Goal: Information Seeking & Learning: Learn about a topic

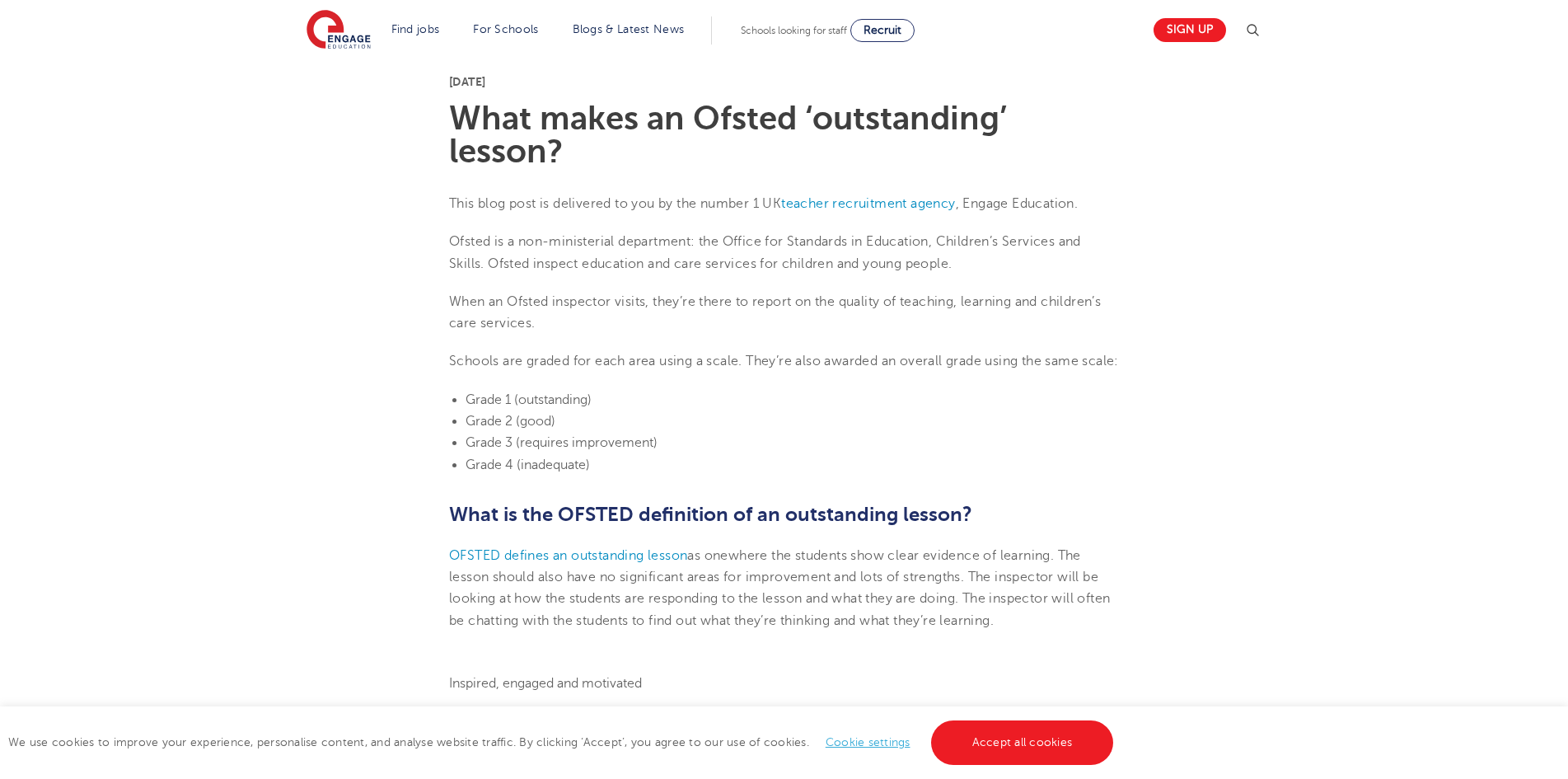
scroll to position [659, 0]
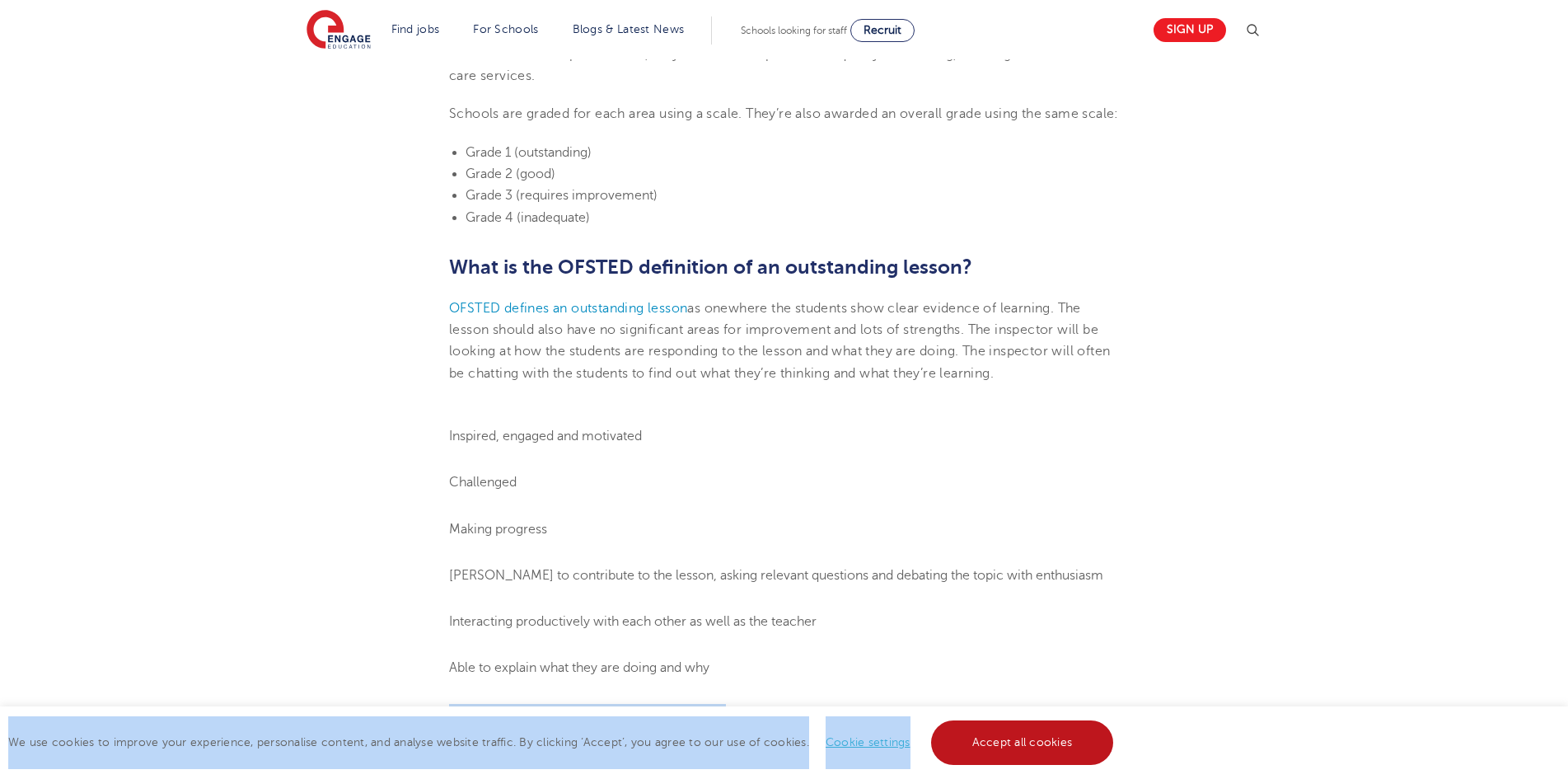
drag, startPoint x: 943, startPoint y: 735, endPoint x: 974, endPoint y: 767, distance: 44.6
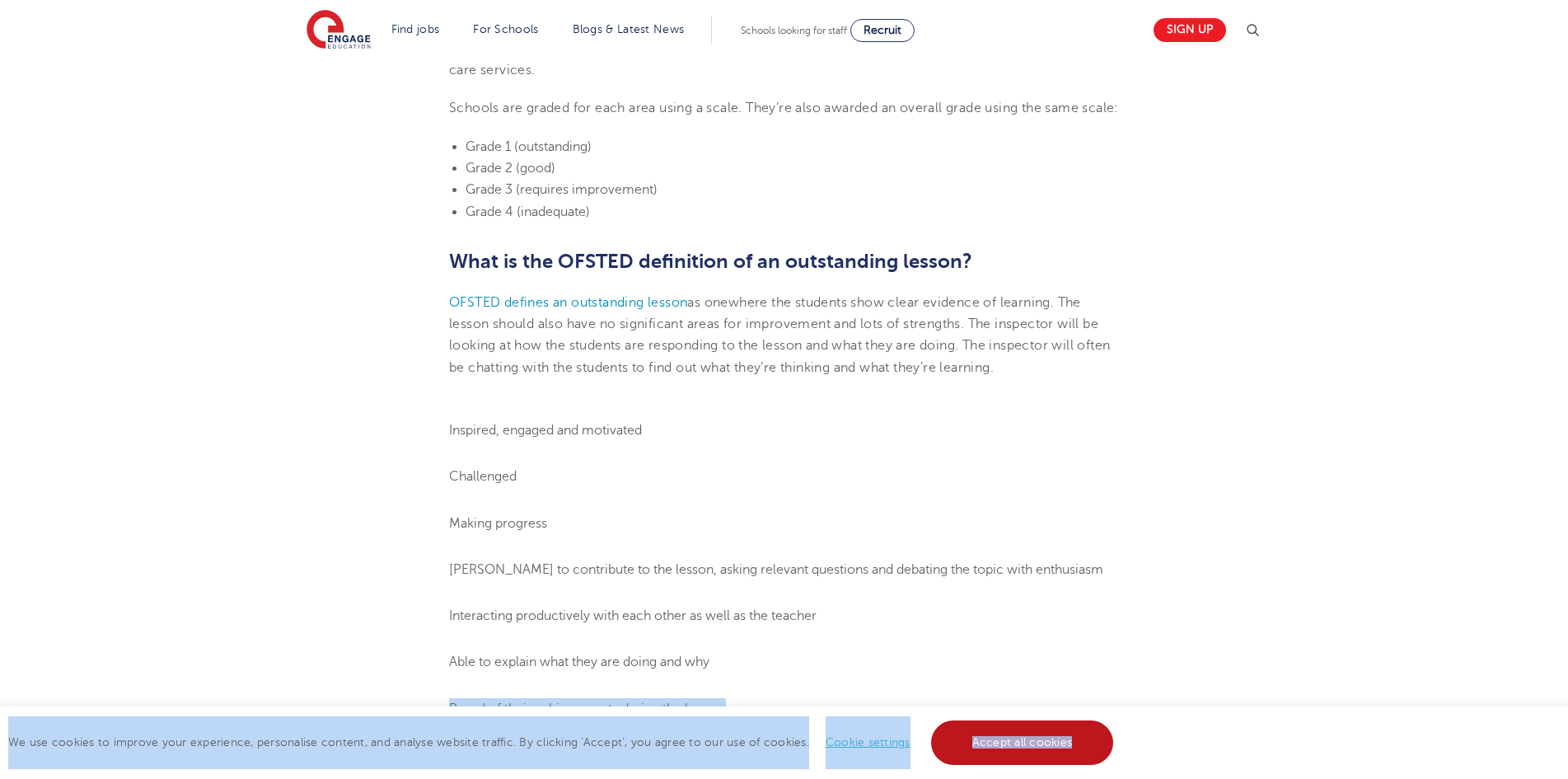
click at [982, 748] on link "Accept all cookies" at bounding box center [1022, 742] width 183 height 44
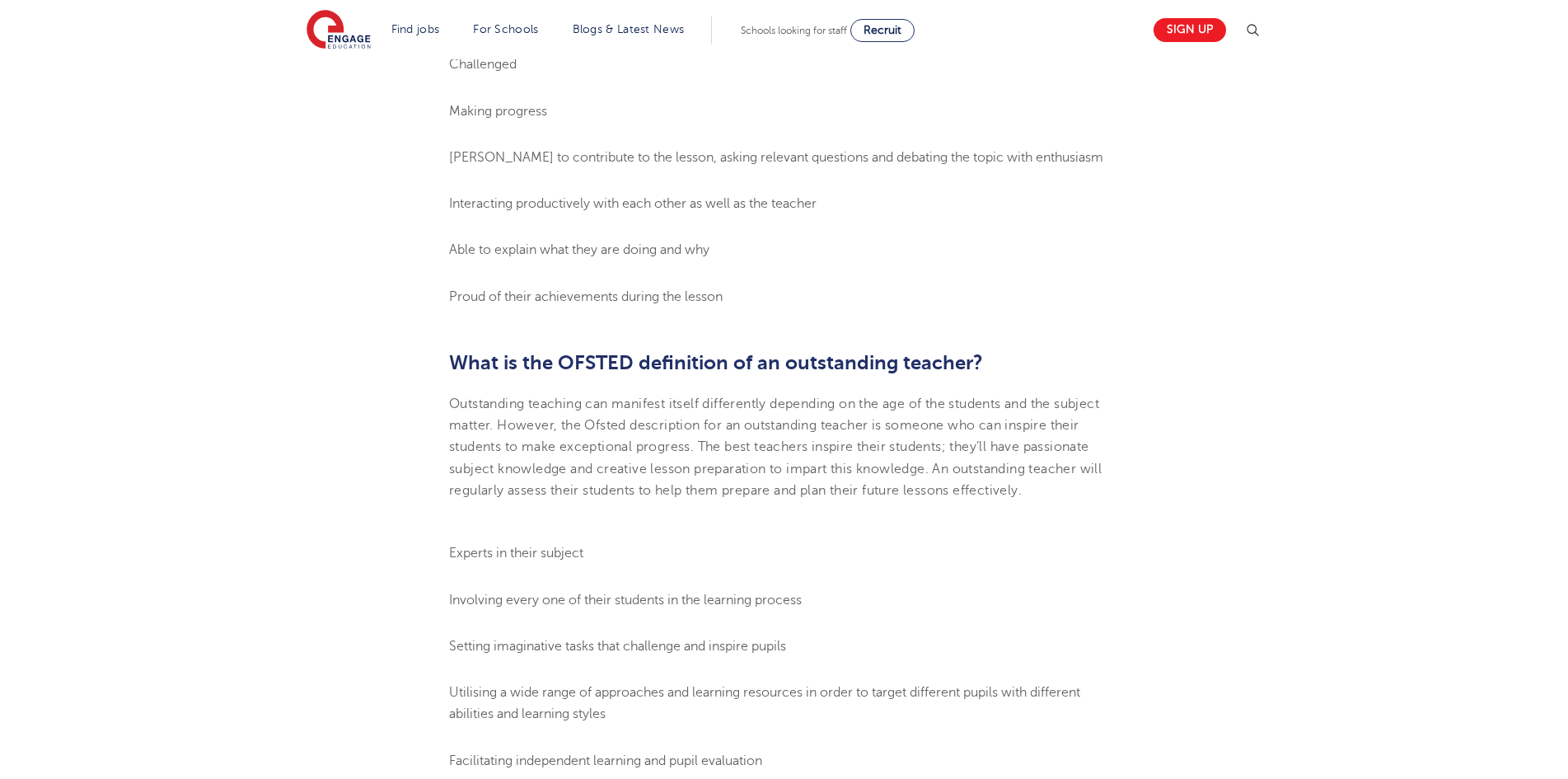
scroll to position [748, 0]
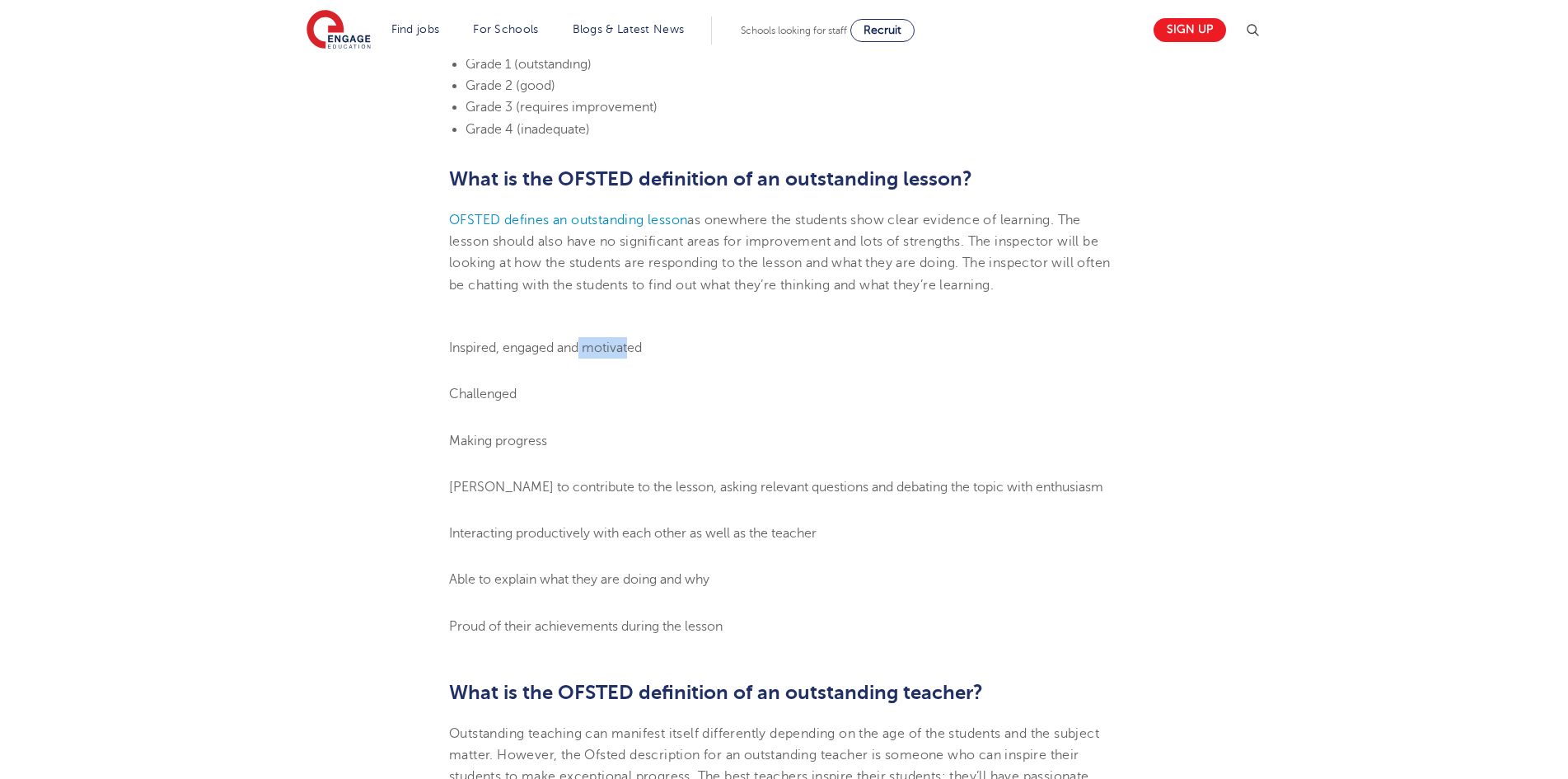
drag, startPoint x: 579, startPoint y: 355, endPoint x: 631, endPoint y: 351, distance: 52.2
click at [601, 432] on ol "Inspired, engaged and motivated Challenged Making progress Keen to contribute t…" at bounding box center [784, 487] width 670 height 300
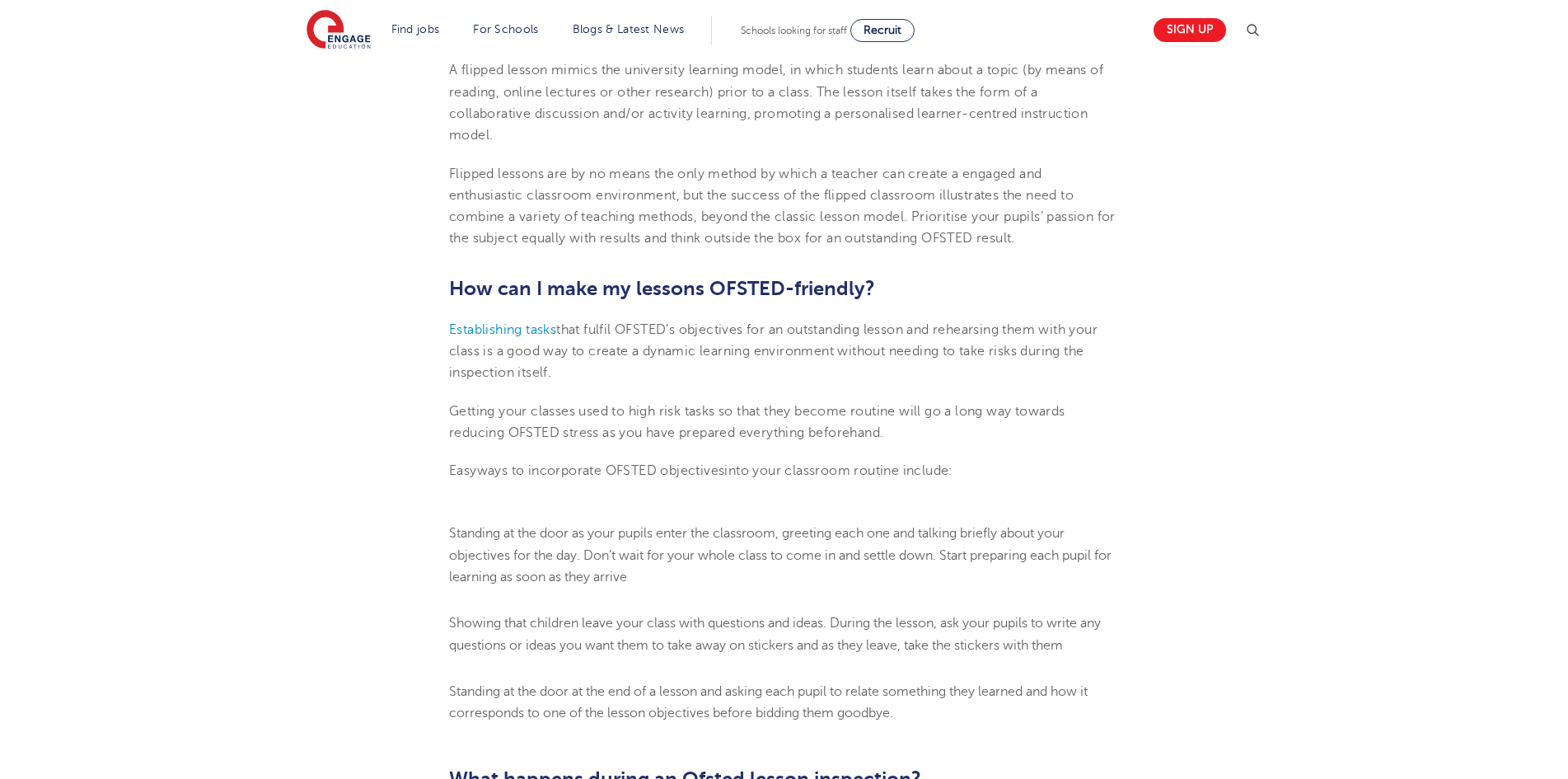
scroll to position [2891, 0]
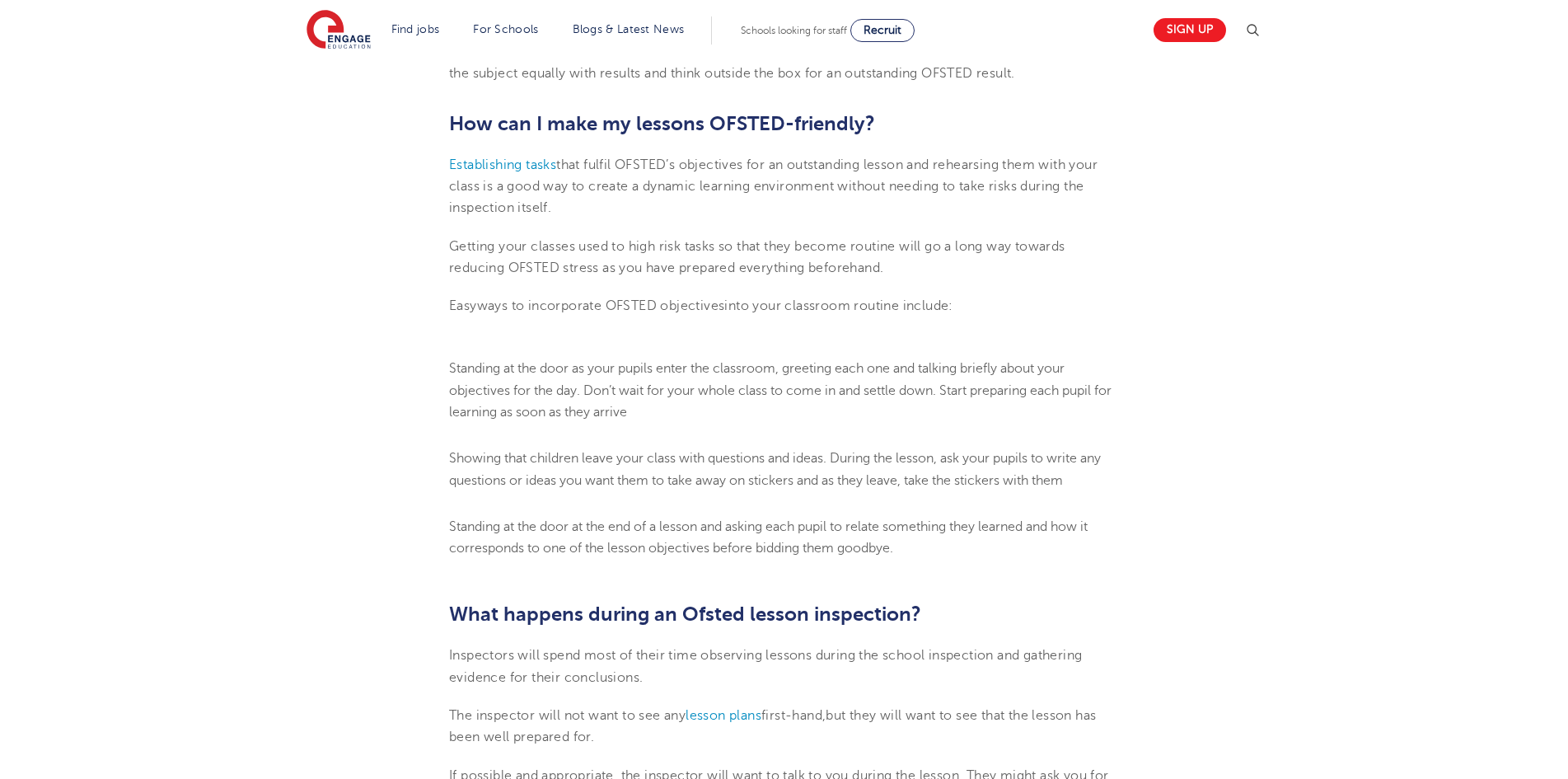
click at [464, 198] on p "Establishing tasks that fulfil OFSTED’s objectives for an outstanding lesson an…" at bounding box center [784, 187] width 670 height 65
click at [466, 172] on span "Establishing tasks" at bounding box center [503, 165] width 107 height 15
